Goal: Task Accomplishment & Management: Complete application form

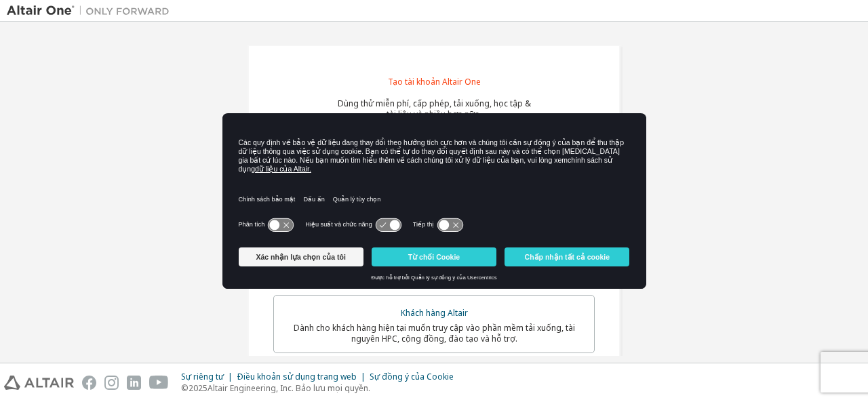
click at [770, 106] on div "Tạo tài khoản Altair One Dùng thử miễn phí, cấp phép, tải xuống, học tập & tài …" at bounding box center [434, 394] width 854 height 732
click at [524, 259] on button "Chấp nhận tất cả cookie" at bounding box center [566, 256] width 125 height 19
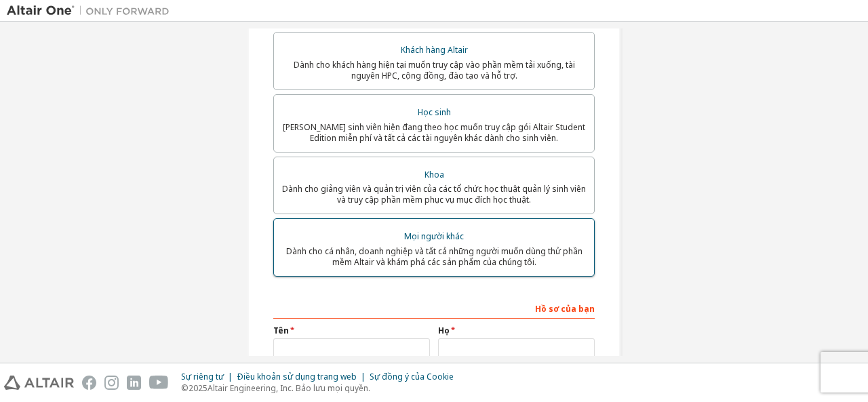
scroll to position [271, 0]
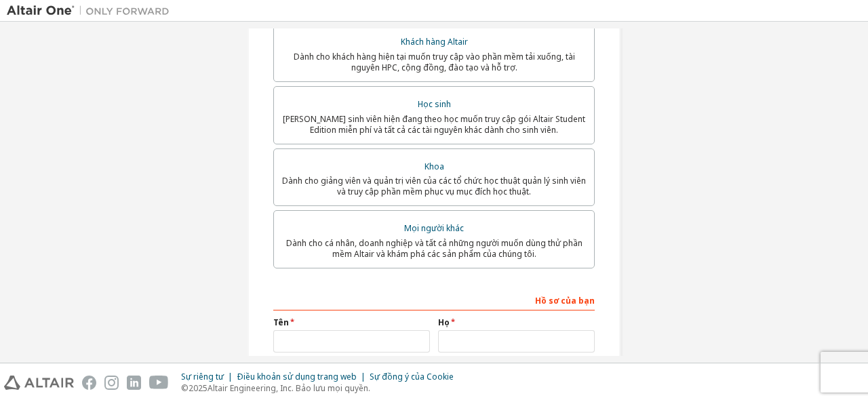
click at [601, 240] on div "Tạo tài khoản Altair One Dùng thử miễn phí, cấp phép, tải xuống, học tập & tài …" at bounding box center [433, 124] width 373 height 700
click at [608, 244] on div "Tạo tài khoản Altair One Dùng thử miễn phí, cấp phép, tải xuống, học tập & tài …" at bounding box center [433, 124] width 373 height 700
click at [597, 245] on div "Tạo tài khoản Altair One Dùng thử miễn phí, cấp phép, tải xuống, học tập & tài …" at bounding box center [433, 124] width 373 height 700
drag, startPoint x: 584, startPoint y: 248, endPoint x: 575, endPoint y: 245, distance: 9.2
click at [585, 247] on label "Mọi người khác Dành cho cá nhân, doanh nghiệp và tất cả những người muốn dùng t…" at bounding box center [433, 239] width 321 height 58
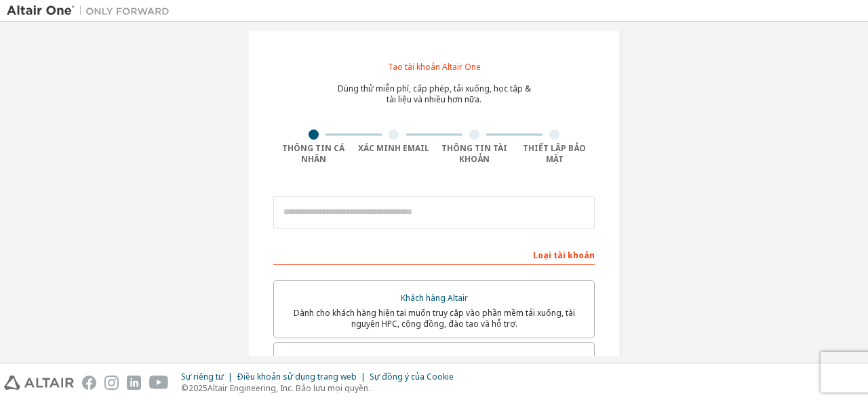
scroll to position [0, 0]
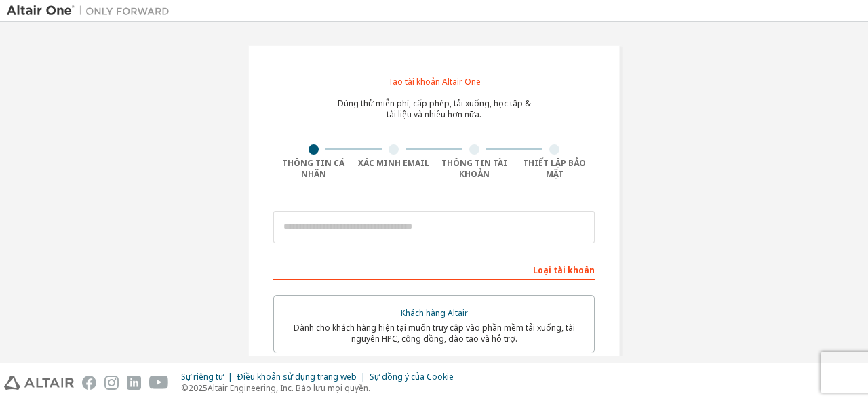
click at [685, 221] on div "Tạo tài khoản Altair One Dùng thử miễn phí, cấp phép, tải xuống, học tập & tài …" at bounding box center [434, 394] width 854 height 732
click at [681, 230] on div "Tạo tài khoản Altair One Dùng thử miễn phí, cấp phép, tải xuống, học tập & tài …" at bounding box center [434, 394] width 854 height 732
click at [682, 231] on div "Tạo tài khoản Altair One Dùng thử miễn phí, cấp phép, tải xuống, học tập & tài …" at bounding box center [434, 394] width 854 height 732
click at [688, 230] on div "Tạo tài khoản Altair One Dùng thử miễn phí, cấp phép, tải xuống, học tập & tài …" at bounding box center [434, 394] width 854 height 732
click at [686, 229] on div "Tạo tài khoản Altair One Dùng thử miễn phí, cấp phép, tải xuống, học tập & tài …" at bounding box center [434, 394] width 854 height 732
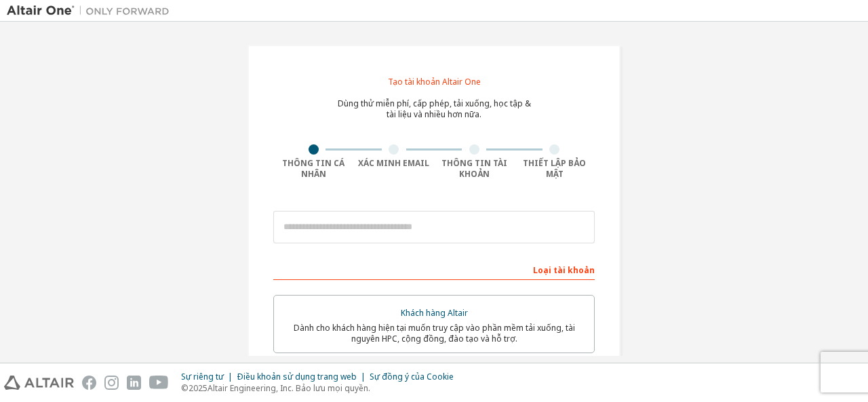
click at [692, 232] on div "Tạo tài khoản Altair One Dùng thử miễn phí, cấp phép, tải xuống, học tập & tài …" at bounding box center [434, 394] width 854 height 732
click at [692, 229] on div "Tạo tài khoản Altair One Dùng thử miễn phí, cấp phép, tải xuống, học tập & tài …" at bounding box center [434, 394] width 854 height 732
drag, startPoint x: 695, startPoint y: 235, endPoint x: 711, endPoint y: 243, distance: 17.3
click at [708, 239] on div "Tạo tài khoản Altair One Dùng thử miễn phí, cấp phép, tải xuống, học tập & tài …" at bounding box center [434, 394] width 854 height 732
drag, startPoint x: 709, startPoint y: 245, endPoint x: 708, endPoint y: 255, distance: 9.6
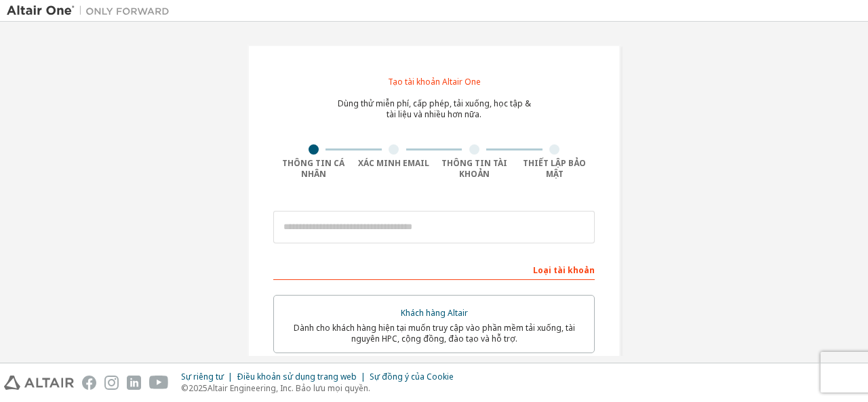
click at [712, 248] on div "Tạo tài khoản Altair One Dùng thử miễn phí, cấp phép, tải xuống, học tập & tài …" at bounding box center [434, 394] width 854 height 732
click at [706, 256] on div "Tạo tài khoản Altair One Dùng thử miễn phí, cấp phép, tải xuống, học tập & tài …" at bounding box center [434, 394] width 854 height 732
click at [709, 254] on div "Tạo tài khoản Altair One Dùng thử miễn phí, cấp phép, tải xuống, học tập & tài …" at bounding box center [434, 394] width 854 height 732
drag, startPoint x: 717, startPoint y: 275, endPoint x: 727, endPoint y: 273, distance: 10.4
click at [719, 277] on div "Tạo tài khoản Altair One Dùng thử miễn phí, cấp phép, tải xuống, học tập & tài …" at bounding box center [434, 394] width 854 height 732
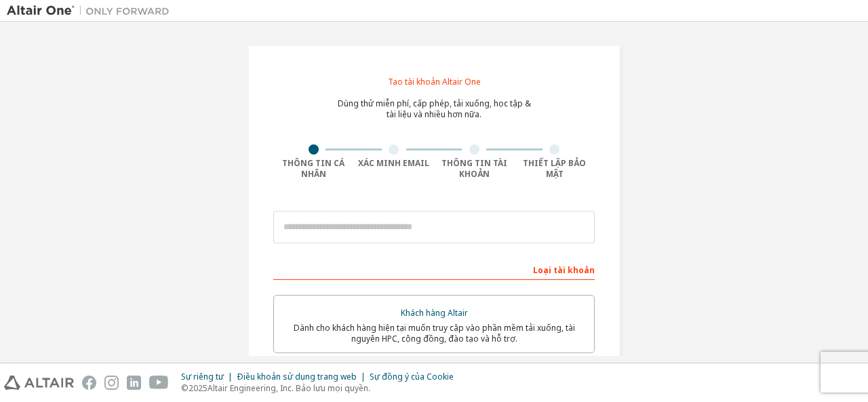
click at [732, 270] on div "Tạo tài khoản Altair One Dùng thử miễn phí, cấp phép, tải xuống, học tập & tài …" at bounding box center [434, 394] width 854 height 732
click at [732, 264] on div "Tạo tài khoản Altair One Dùng thử miễn phí, cấp phép, tải xuống, học tập & tài …" at bounding box center [434, 394] width 854 height 732
click at [732, 262] on div "Tạo tài khoản Altair One Dùng thử miễn phí, cấp phép, tải xuống, học tập & tài …" at bounding box center [434, 394] width 854 height 732
click at [727, 263] on div "Tạo tài khoản Altair One Dùng thử miễn phí, cấp phép, tải xuống, học tập & tài …" at bounding box center [434, 394] width 854 height 732
click at [714, 257] on div "Tạo tài khoản Altair One Dùng thử miễn phí, cấp phép, tải xuống, học tập & tài …" at bounding box center [434, 394] width 854 height 732
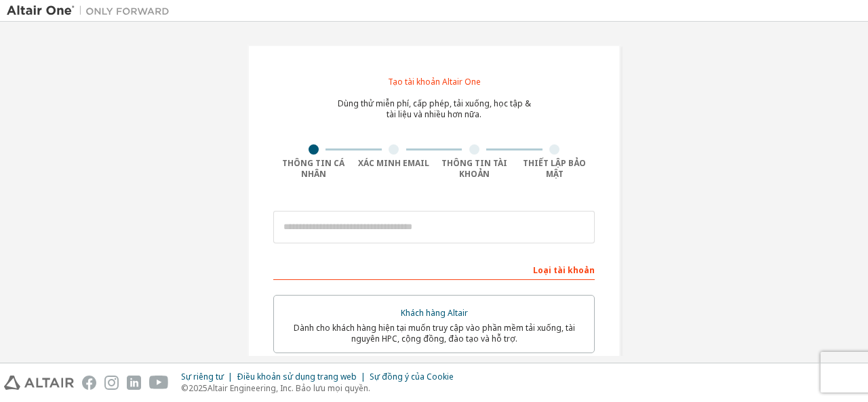
click at [719, 254] on div "Tạo tài khoản Altair One Dùng thử miễn phí, cấp phép, tải xuống, học tập & tài …" at bounding box center [434, 394] width 854 height 732
click at [717, 256] on div "Tạo tài khoản Altair One Dùng thử miễn phí, cấp phép, tải xuống, học tập & tài …" at bounding box center [434, 394] width 854 height 732
